Goal: Check status: Check status

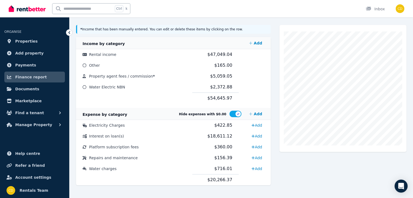
scroll to position [115, 0]
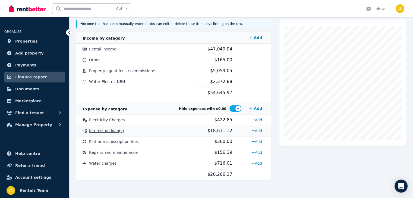
click at [109, 131] on span "Interest on loan(s)" at bounding box center [106, 131] width 35 height 4
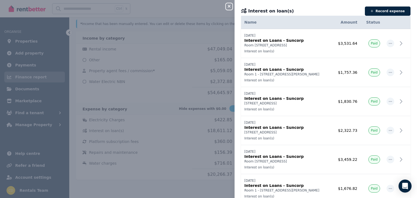
click at [230, 6] on icon "button" at bounding box center [229, 6] width 7 height 4
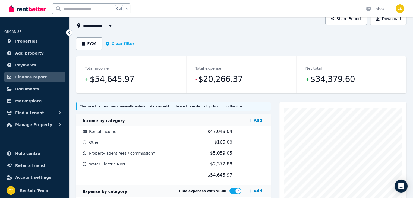
scroll to position [0, 0]
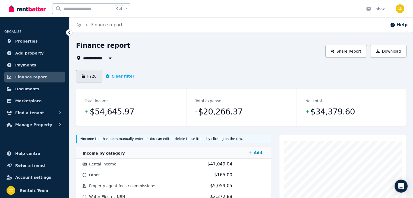
click at [90, 75] on button "FY26" at bounding box center [89, 76] width 26 height 12
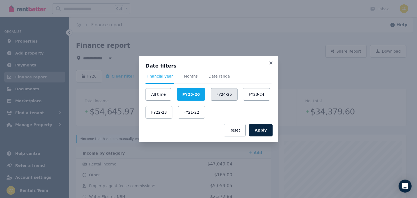
click at [217, 94] on button "FY24-25" at bounding box center [224, 94] width 27 height 12
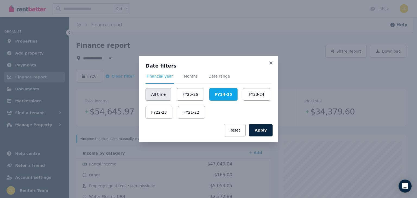
click at [154, 93] on button "All time" at bounding box center [158, 94] width 26 height 12
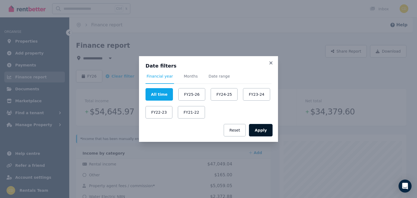
click at [269, 131] on button "Apply" at bounding box center [261, 130] width 24 height 12
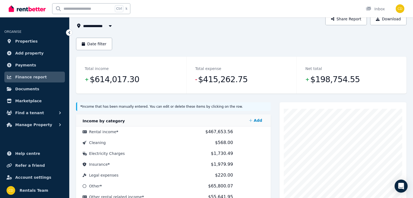
scroll to position [67, 0]
